Goal: Navigation & Orientation: Find specific page/section

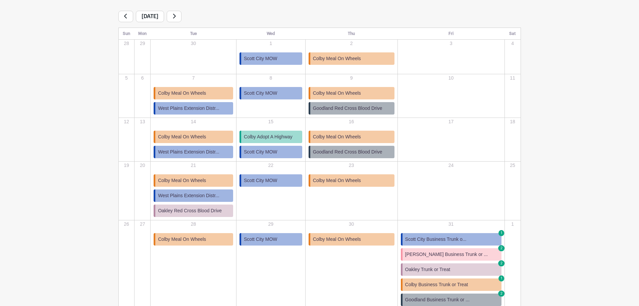
scroll to position [151, 0]
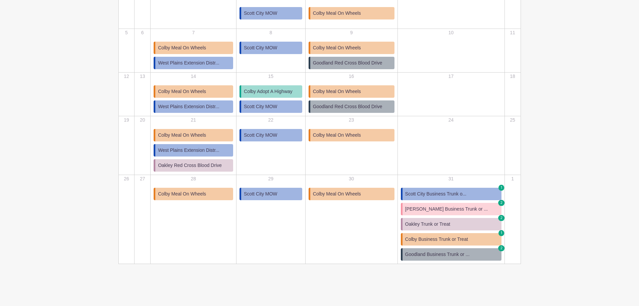
click at [463, 207] on span "[PERSON_NAME] Business Trunk or ..." at bounding box center [446, 208] width 83 height 7
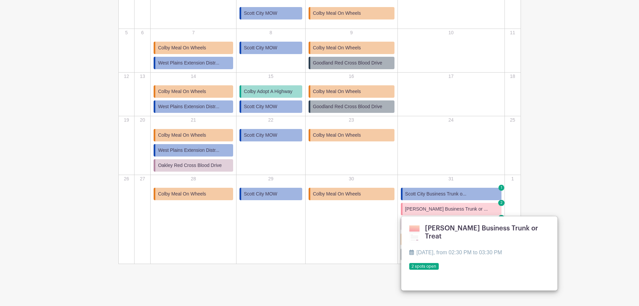
click at [463, 197] on link "Scott City Business Trunk o... 1" at bounding box center [451, 194] width 101 height 12
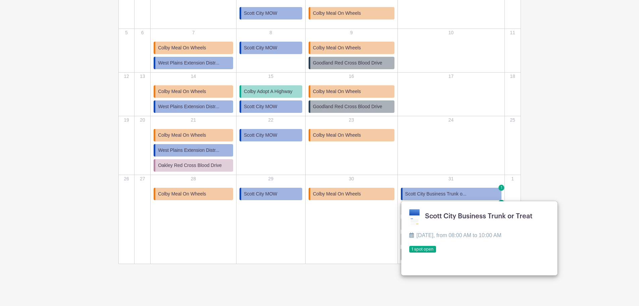
click at [579, 184] on main "Groups All Groups Lola's Events S&T Community Events My Signups Event Invites M…" at bounding box center [319, 77] width 639 height 457
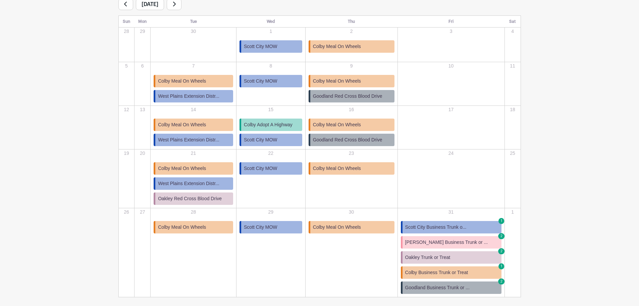
scroll to position [17, 0]
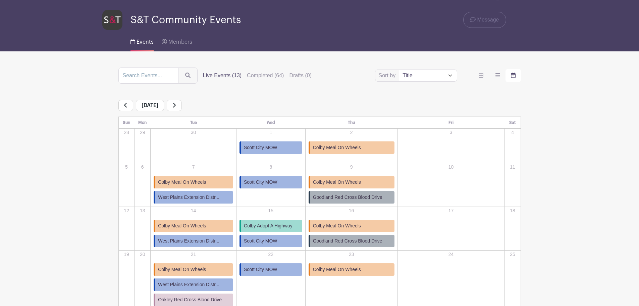
click at [182, 102] on link at bounding box center [174, 105] width 15 height 11
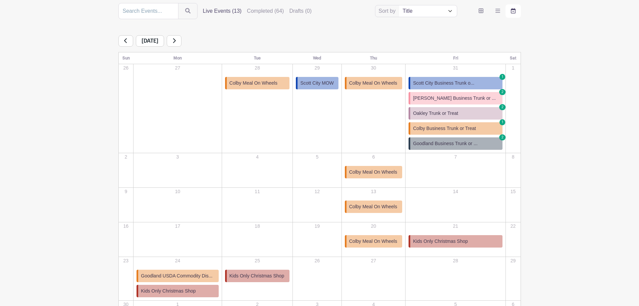
scroll to position [84, 0]
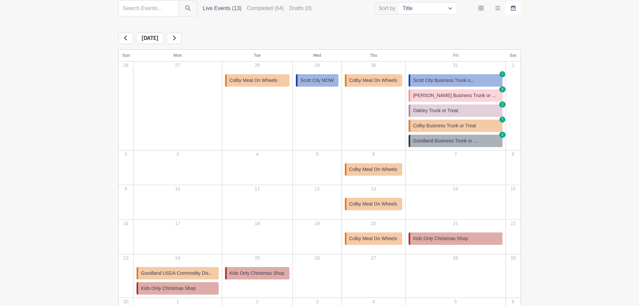
click at [259, 271] on span "Kids Only Christmas Shop" at bounding box center [257, 272] width 55 height 7
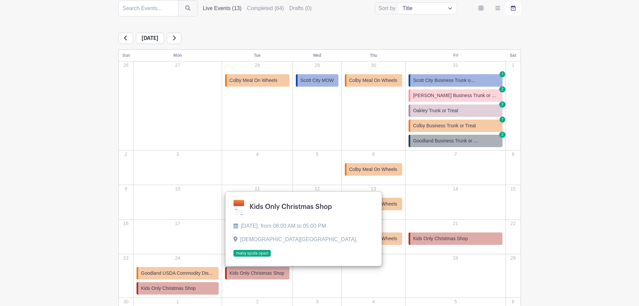
click at [568, 242] on main "Groups All Groups Lola's Events S&T Community Events My Signups Event Invites M…" at bounding box center [319, 145] width 639 height 458
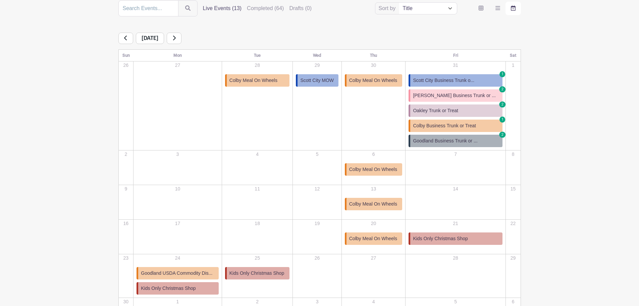
click at [440, 94] on span "[PERSON_NAME] Business Trunk or ..." at bounding box center [454, 95] width 83 height 7
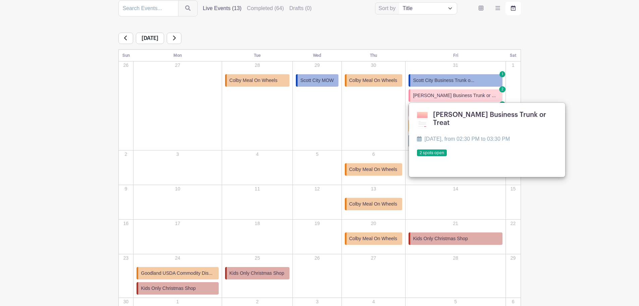
click at [599, 62] on main "Groups All Groups Lola's Events S&T Community Events My Signups Event Invites M…" at bounding box center [319, 145] width 639 height 458
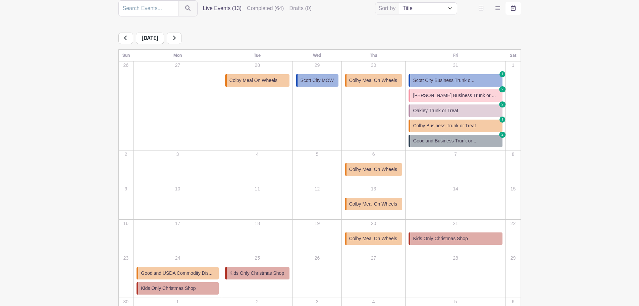
click at [469, 77] on link "Scott City Business Trunk o... 1" at bounding box center [456, 80] width 94 height 12
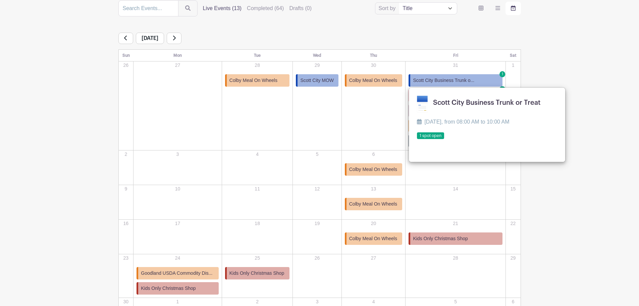
click at [417, 139] on link at bounding box center [417, 139] width 0 height 0
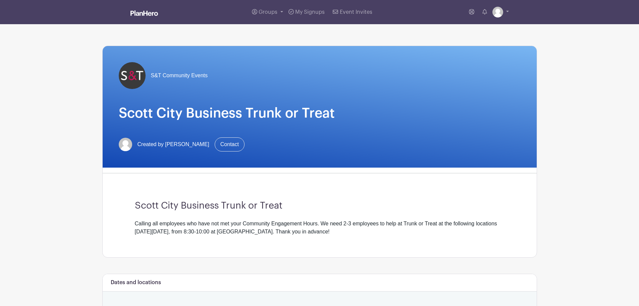
click at [148, 5] on div "Groups All Groups Lola's Events S&T Community Events My Signups Event Invites M…" at bounding box center [319, 12] width 443 height 24
click at [147, 8] on link at bounding box center [145, 14] width 28 height 12
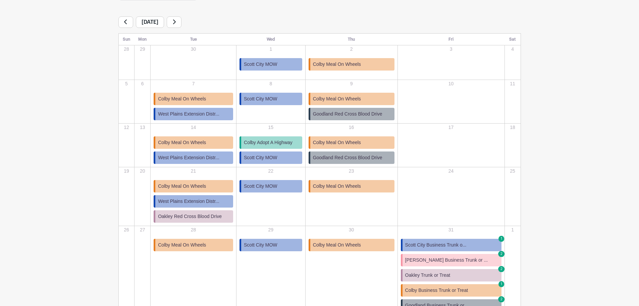
scroll to position [101, 0]
click at [449, 240] on link "Scott City Business Trunk o... 1" at bounding box center [451, 244] width 101 height 12
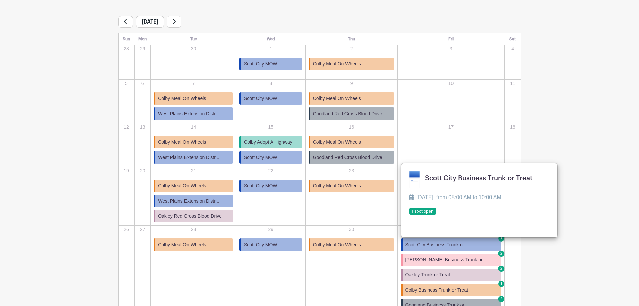
click at [409, 215] on link at bounding box center [409, 215] width 0 height 0
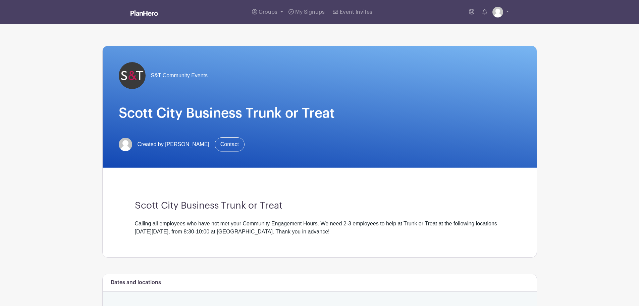
click at [143, 20] on div "Groups All Groups Lola's Events S&T Community Events My Signups Event Invites M…" at bounding box center [319, 12] width 443 height 24
click at [145, 10] on img at bounding box center [145, 12] width 28 height 5
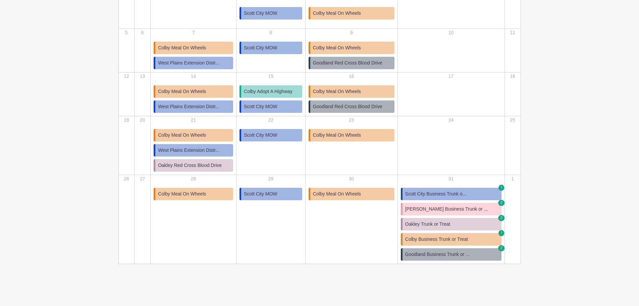
scroll to position [17, 0]
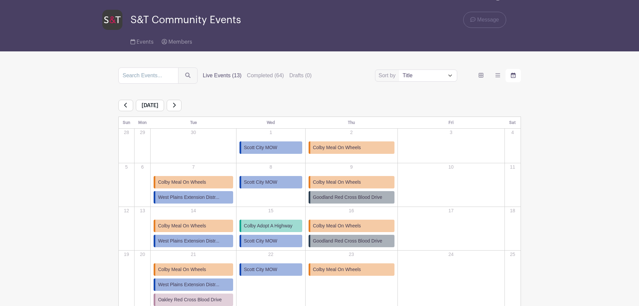
click at [182, 101] on link at bounding box center [174, 105] width 15 height 11
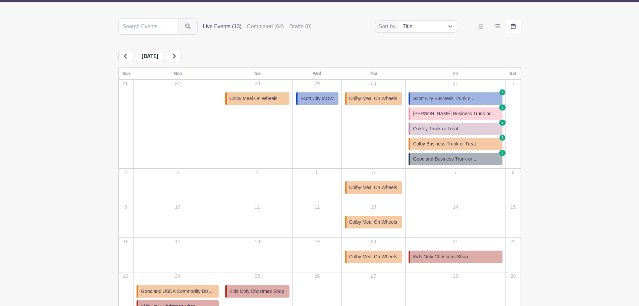
scroll to position [51, 0]
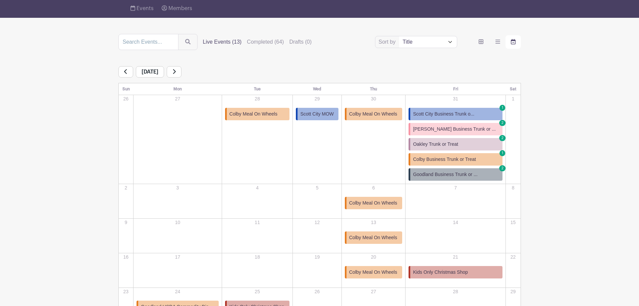
click at [182, 73] on link at bounding box center [174, 71] width 15 height 11
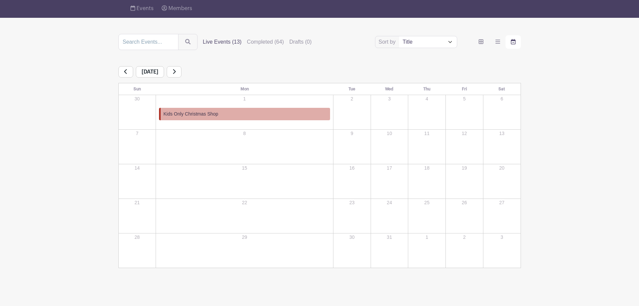
click at [182, 69] on link at bounding box center [174, 71] width 15 height 11
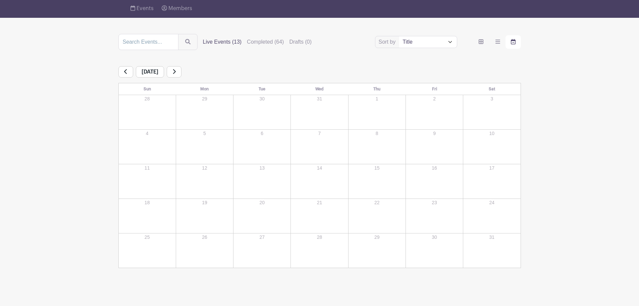
click at [182, 72] on link at bounding box center [174, 71] width 15 height 11
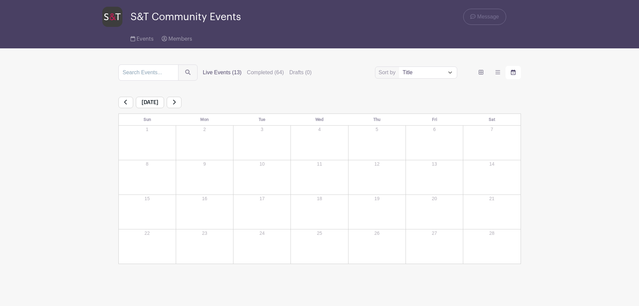
click at [182, 99] on link at bounding box center [174, 102] width 15 height 11
click at [126, 102] on icon at bounding box center [125, 101] width 3 height 5
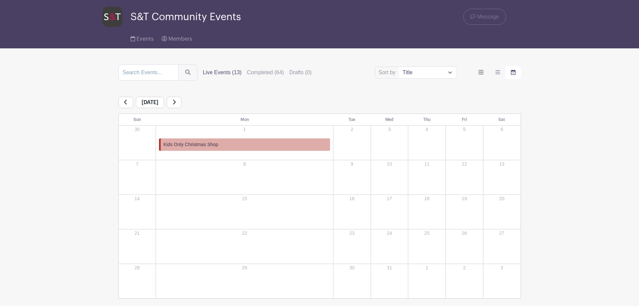
click at [126, 102] on icon at bounding box center [125, 101] width 3 height 5
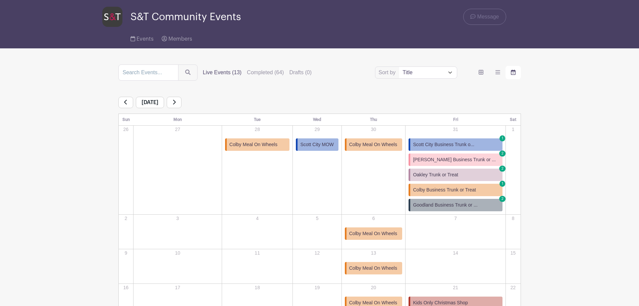
click at [126, 102] on icon at bounding box center [125, 101] width 3 height 5
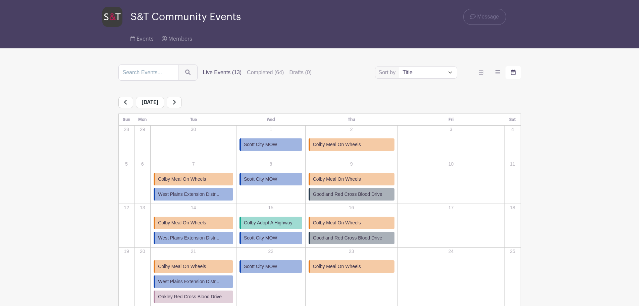
click at [126, 102] on icon at bounding box center [125, 101] width 3 height 5
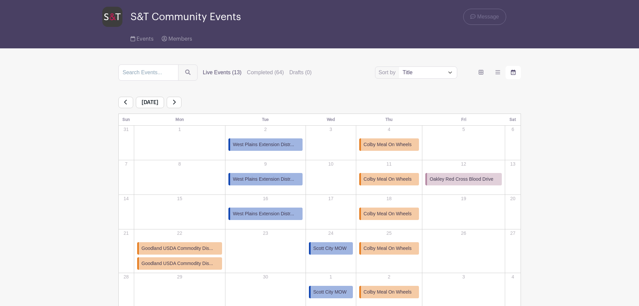
click at [191, 101] on div "[DATE]" at bounding box center [319, 102] width 403 height 11
click at [182, 102] on link at bounding box center [174, 102] width 15 height 11
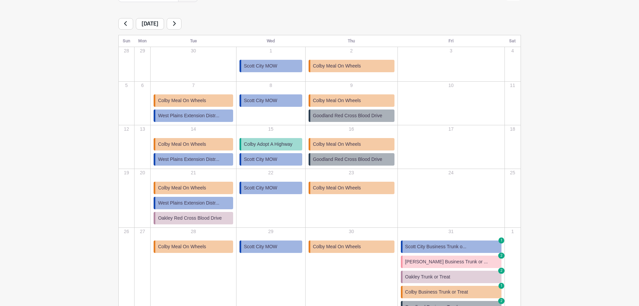
scroll to position [101, 0]
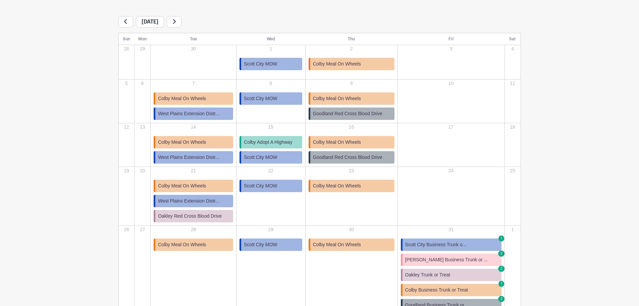
click at [288, 185] on link "Scott City MOW" at bounding box center [271, 186] width 63 height 12
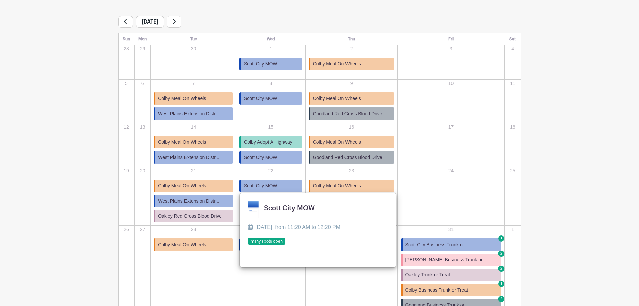
click at [591, 178] on main "Groups All Groups Lola's Events S&T Community Events My Signups Event Invites M…" at bounding box center [319, 127] width 639 height 457
